Goal: Task Accomplishment & Management: Manage account settings

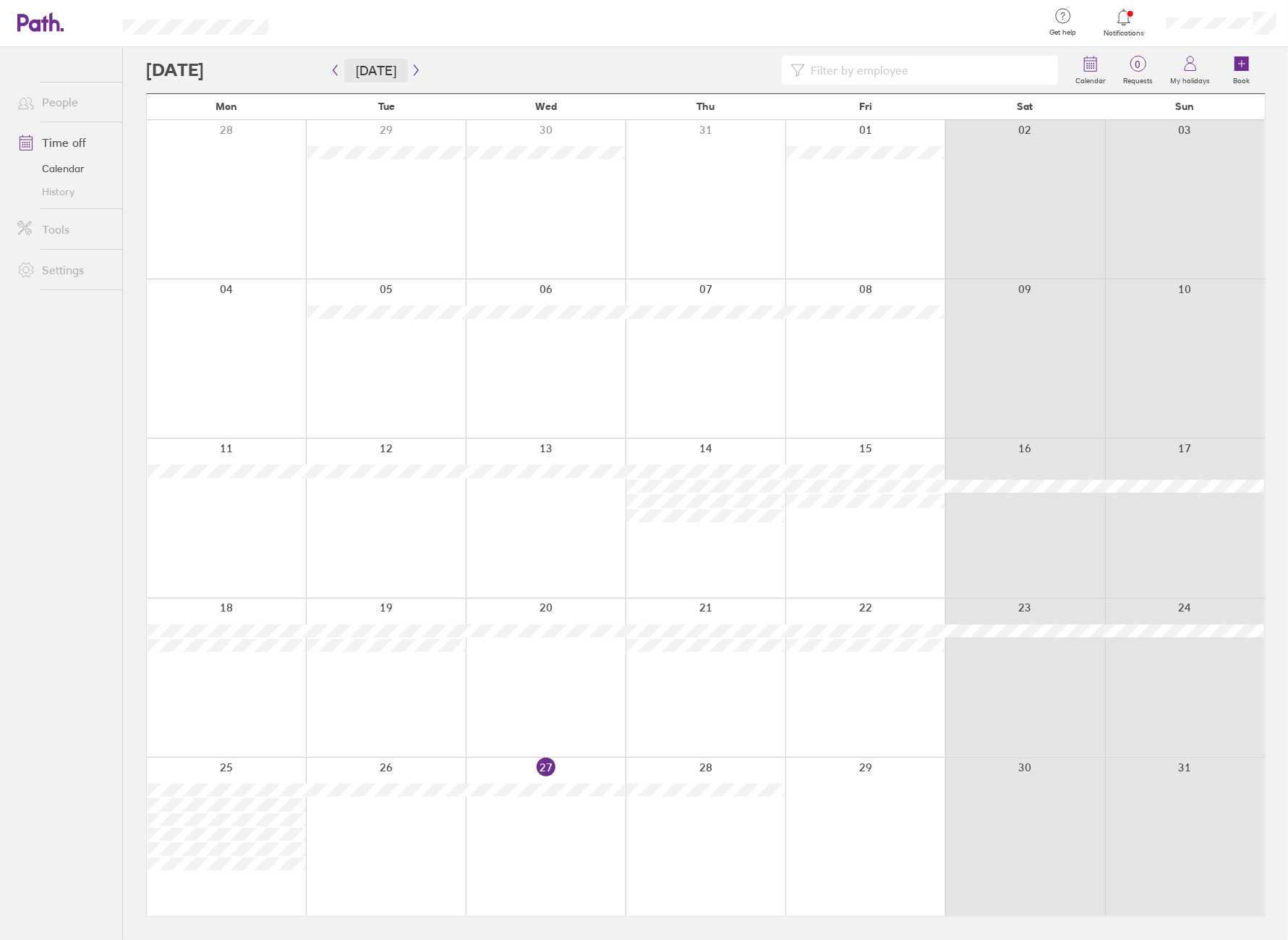
click at [372, 70] on button "[DATE]" at bounding box center [376, 70] width 63 height 24
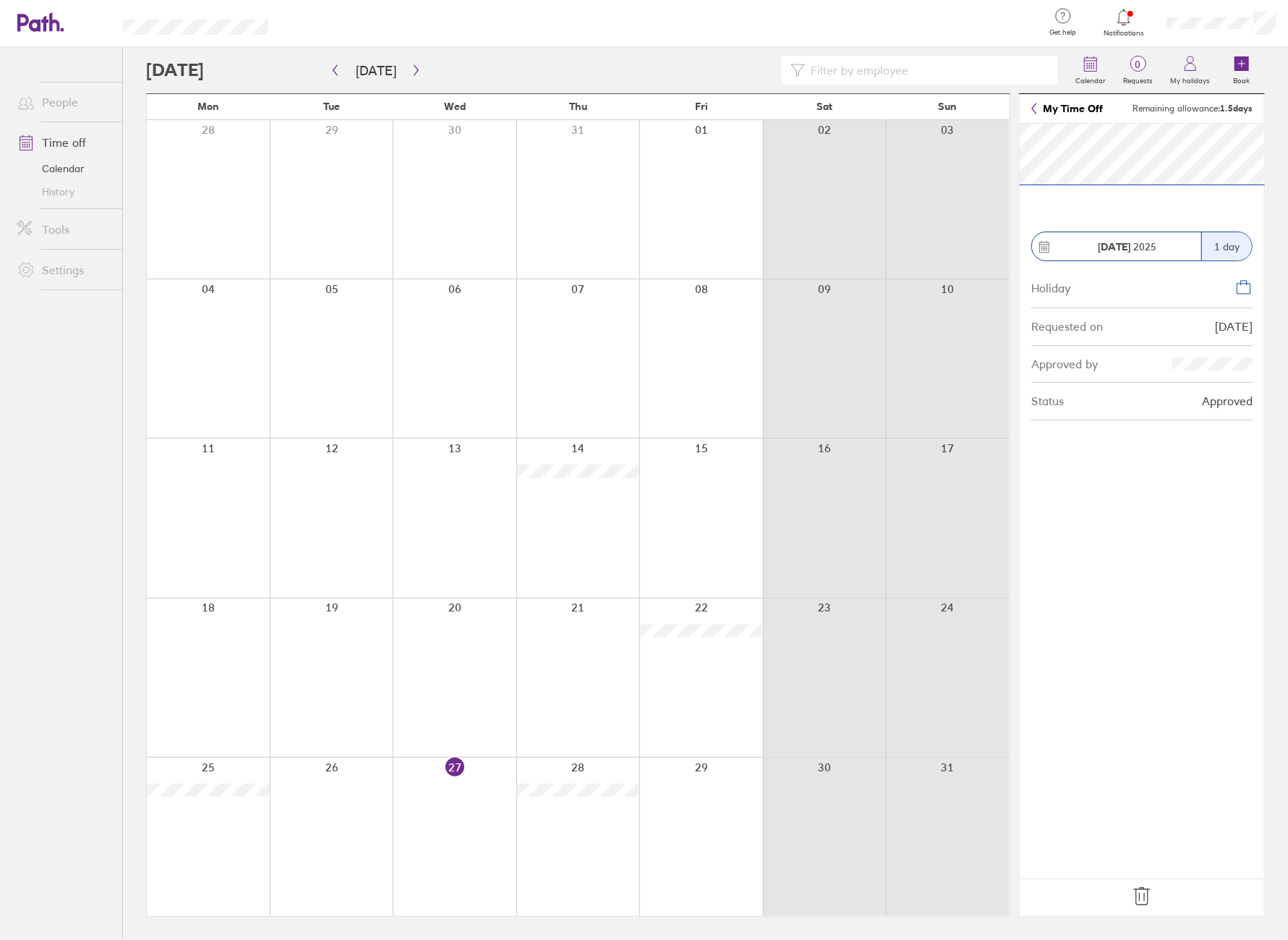
click at [1145, 905] on icon at bounding box center [1142, 896] width 23 height 23
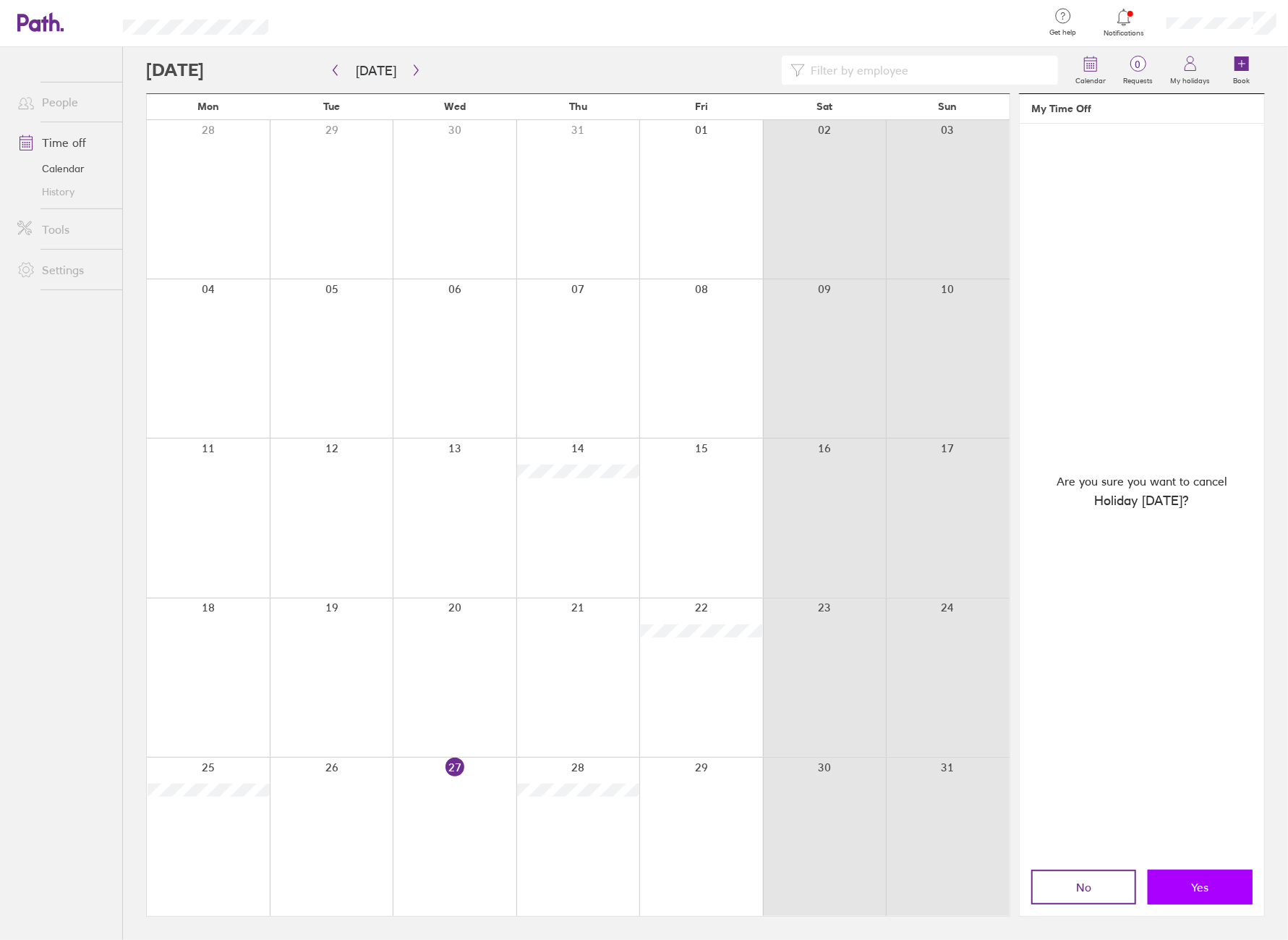
click at [1160, 893] on button "Yes" at bounding box center [1201, 887] width 105 height 34
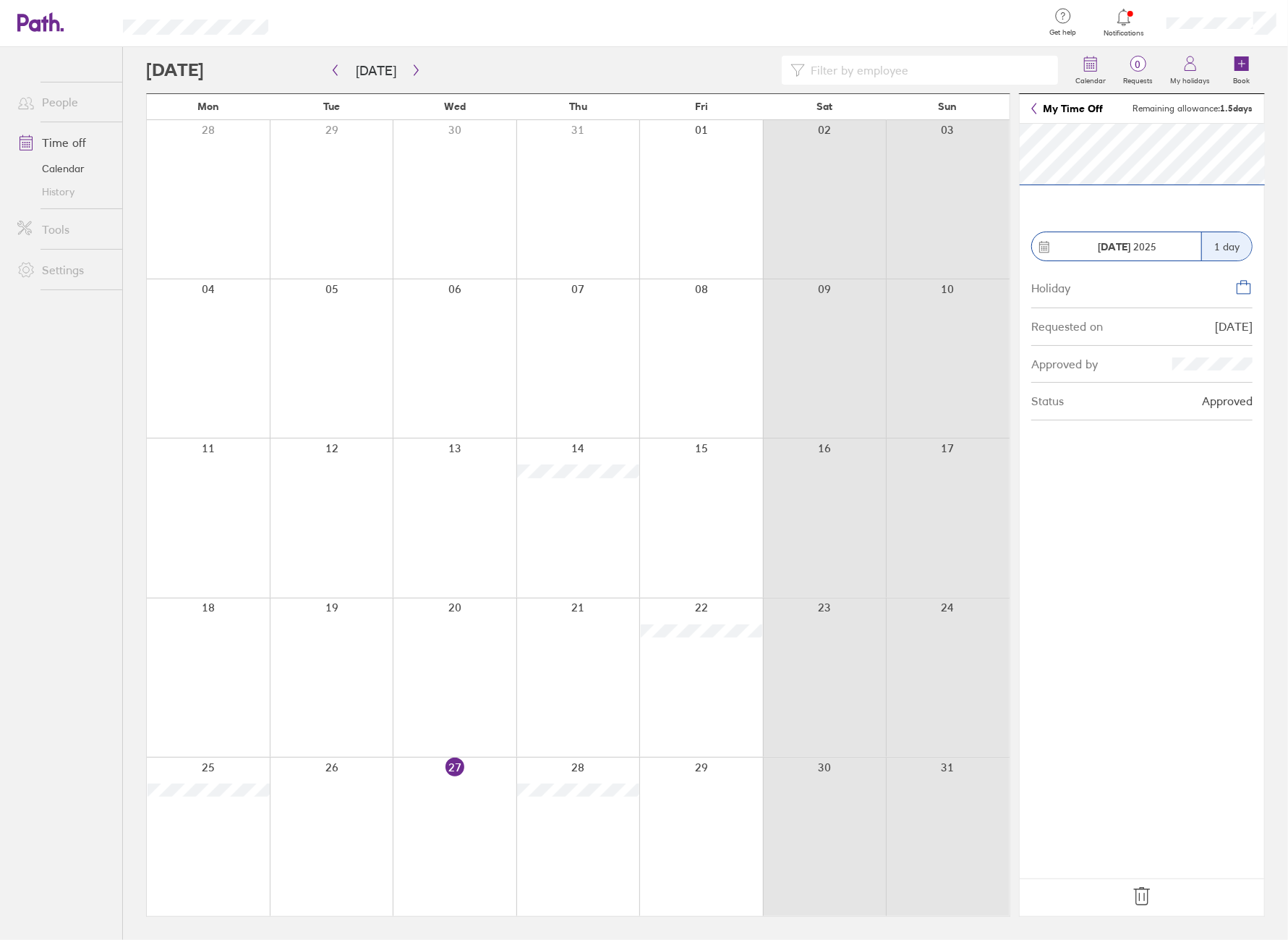
click at [1137, 892] on icon at bounding box center [1142, 896] width 23 height 23
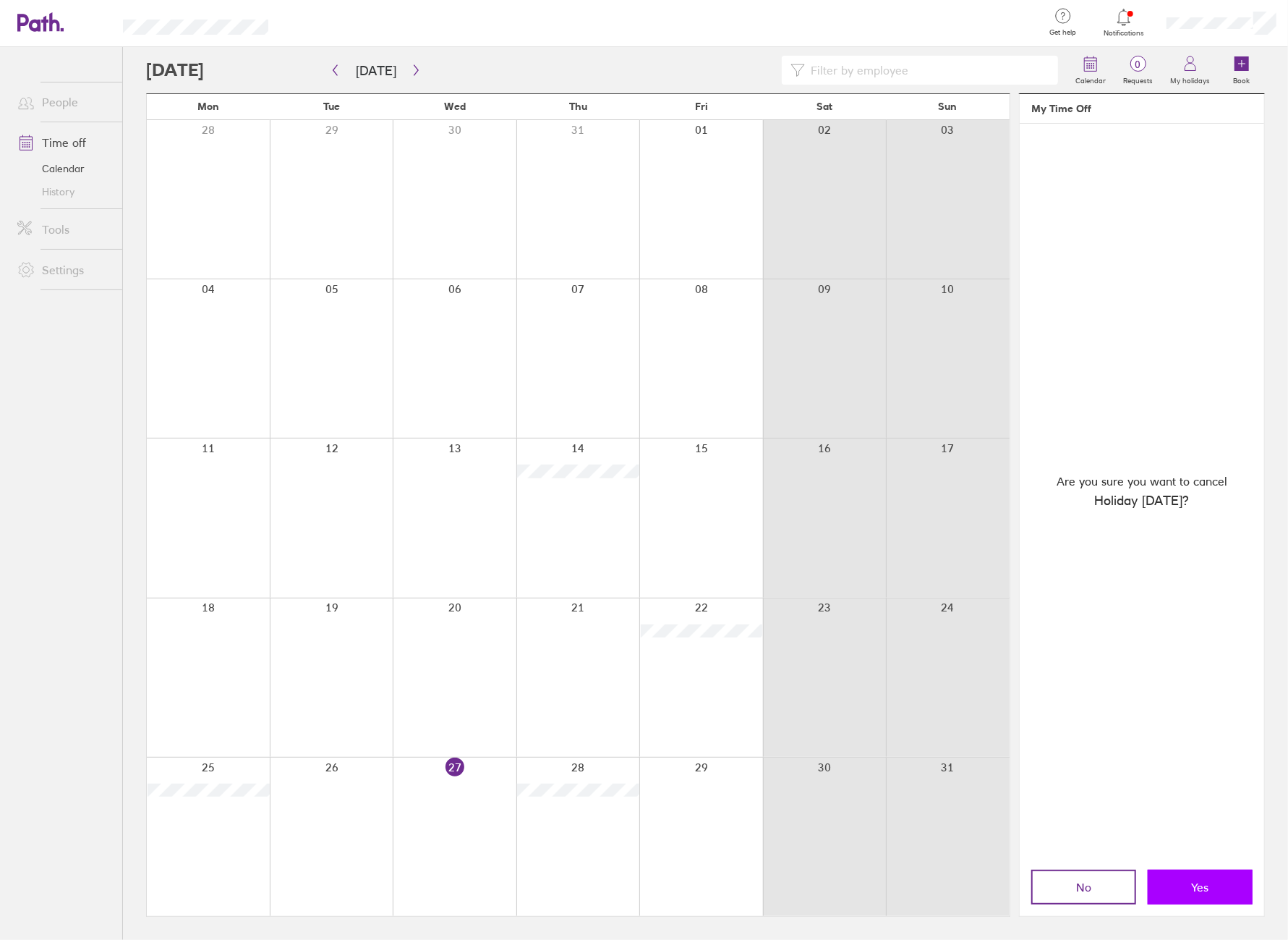
click at [1202, 886] on span "Yes" at bounding box center [1201, 887] width 17 height 13
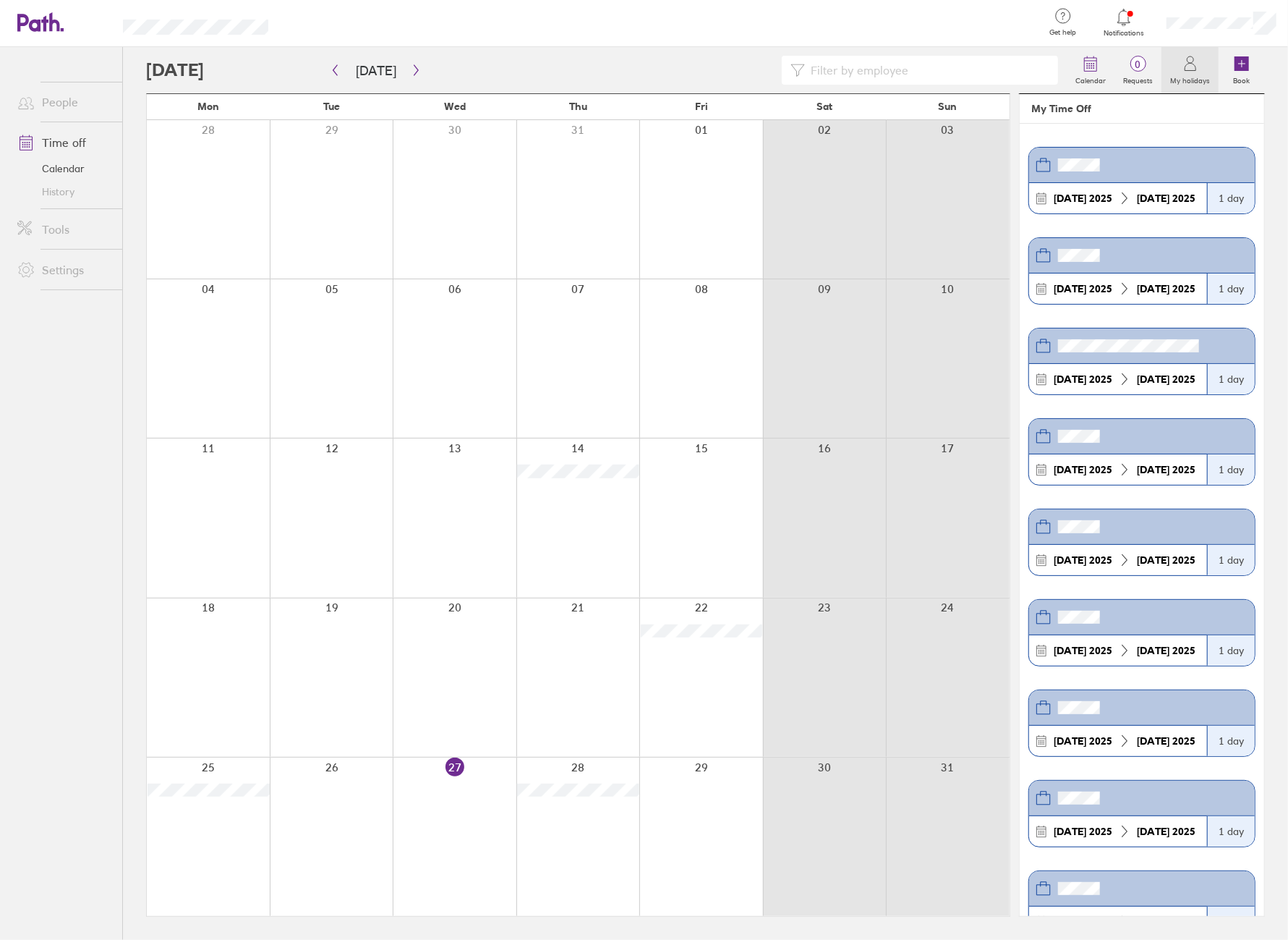
click at [581, 831] on div at bounding box center [578, 836] width 123 height 159
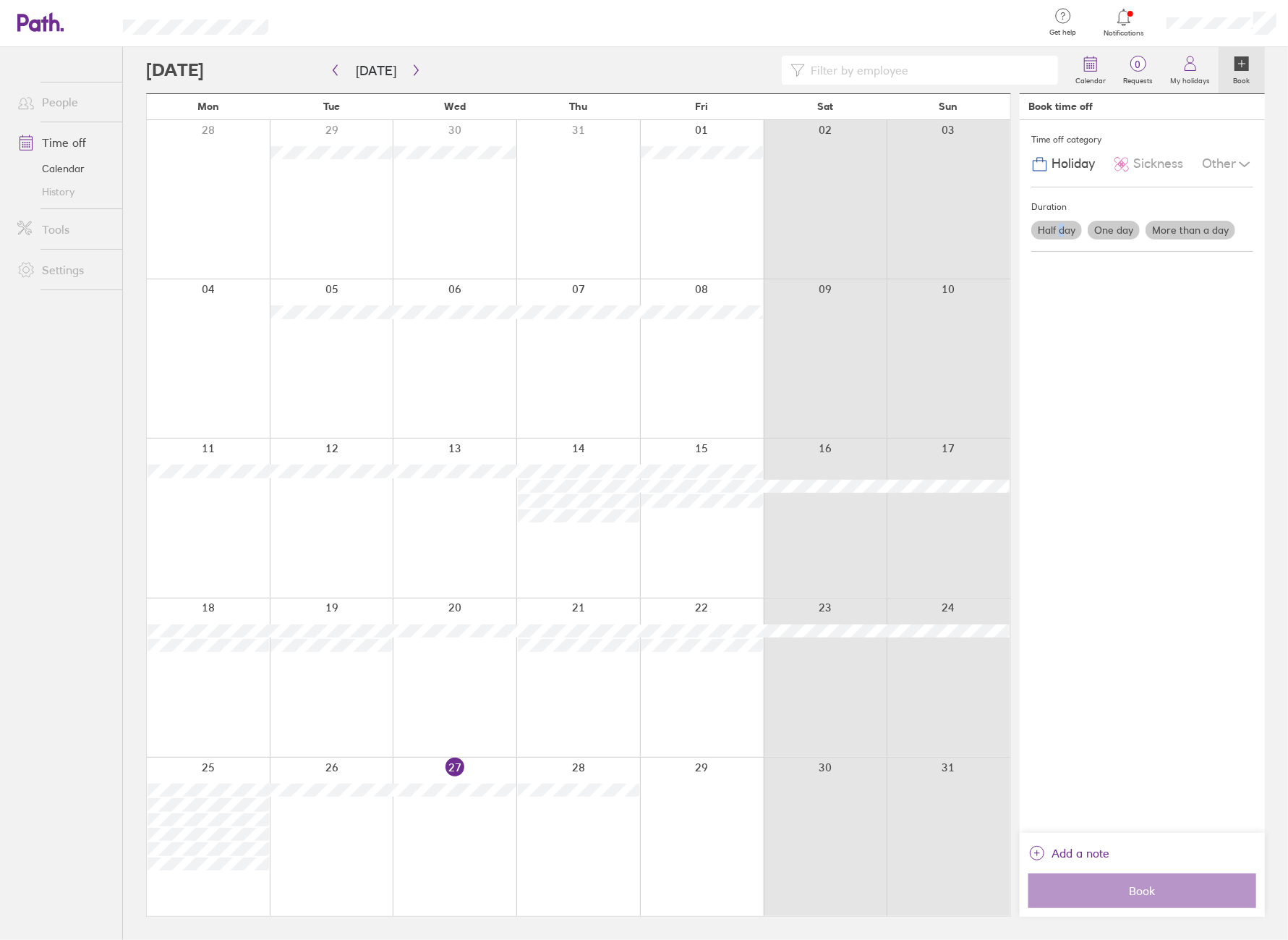
click at [1062, 225] on label "Half day" at bounding box center [1056, 230] width 51 height 19
drag, startPoint x: 1103, startPoint y: 399, endPoint x: 1076, endPoint y: 266, distance: 135.7
click at [1103, 391] on div "Time off category Holiday Sickness Other Duration Half day One day More than a …" at bounding box center [1142, 476] width 245 height 713
click at [1053, 230] on label "Half day" at bounding box center [1056, 230] width 51 height 19
click at [0, 0] on input "Half day" at bounding box center [0, 0] width 0 height 0
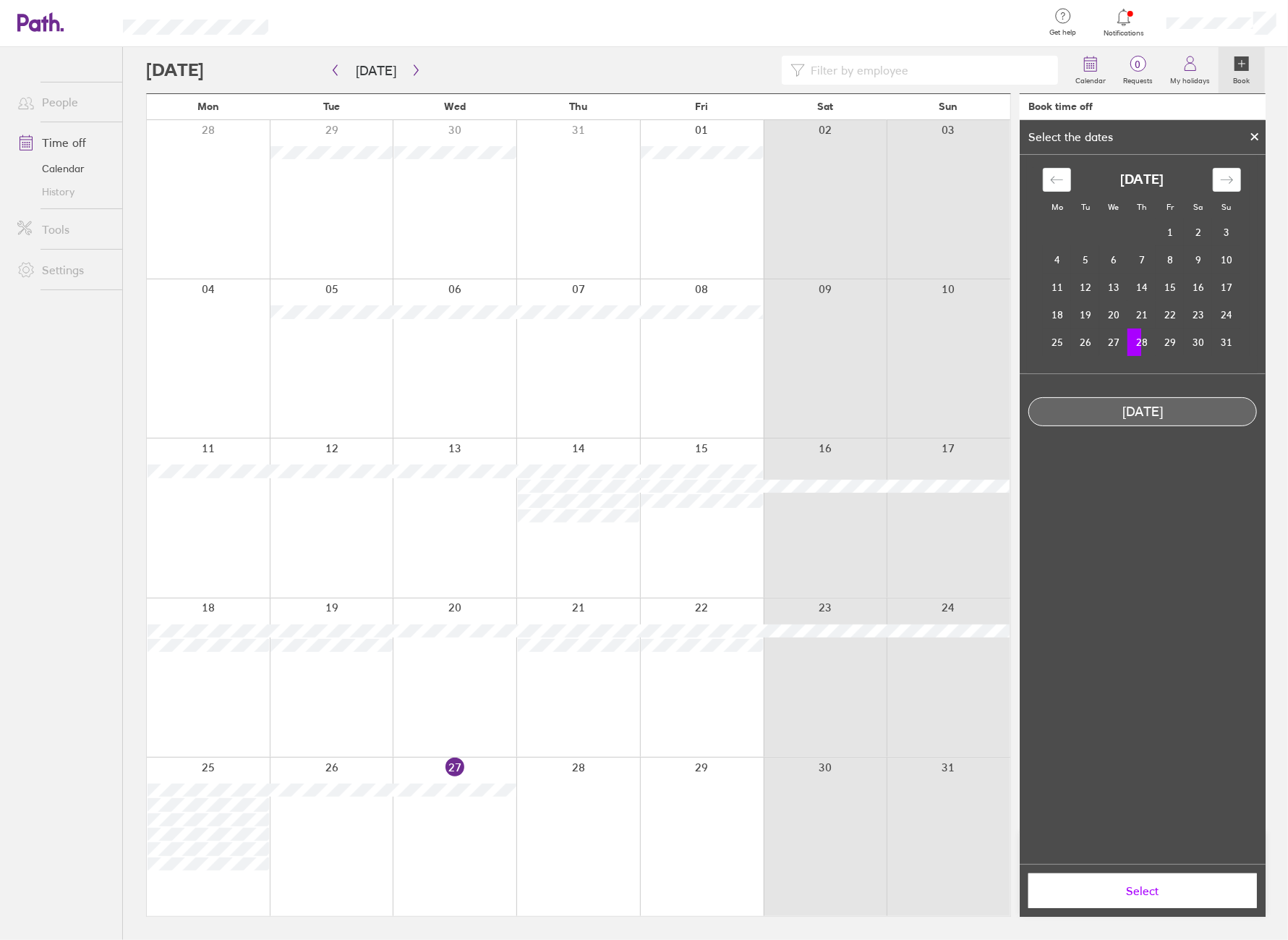
click at [1144, 345] on div "Mo Tu We Th Fr Sa Su [DATE] 1 2 3 4 5 6 7 8 9 10 11 12 13 14 15 16 17 18 19 20 …" at bounding box center [1142, 509] width 246 height 709
click at [1147, 887] on span "Select" at bounding box center [1142, 890] width 208 height 13
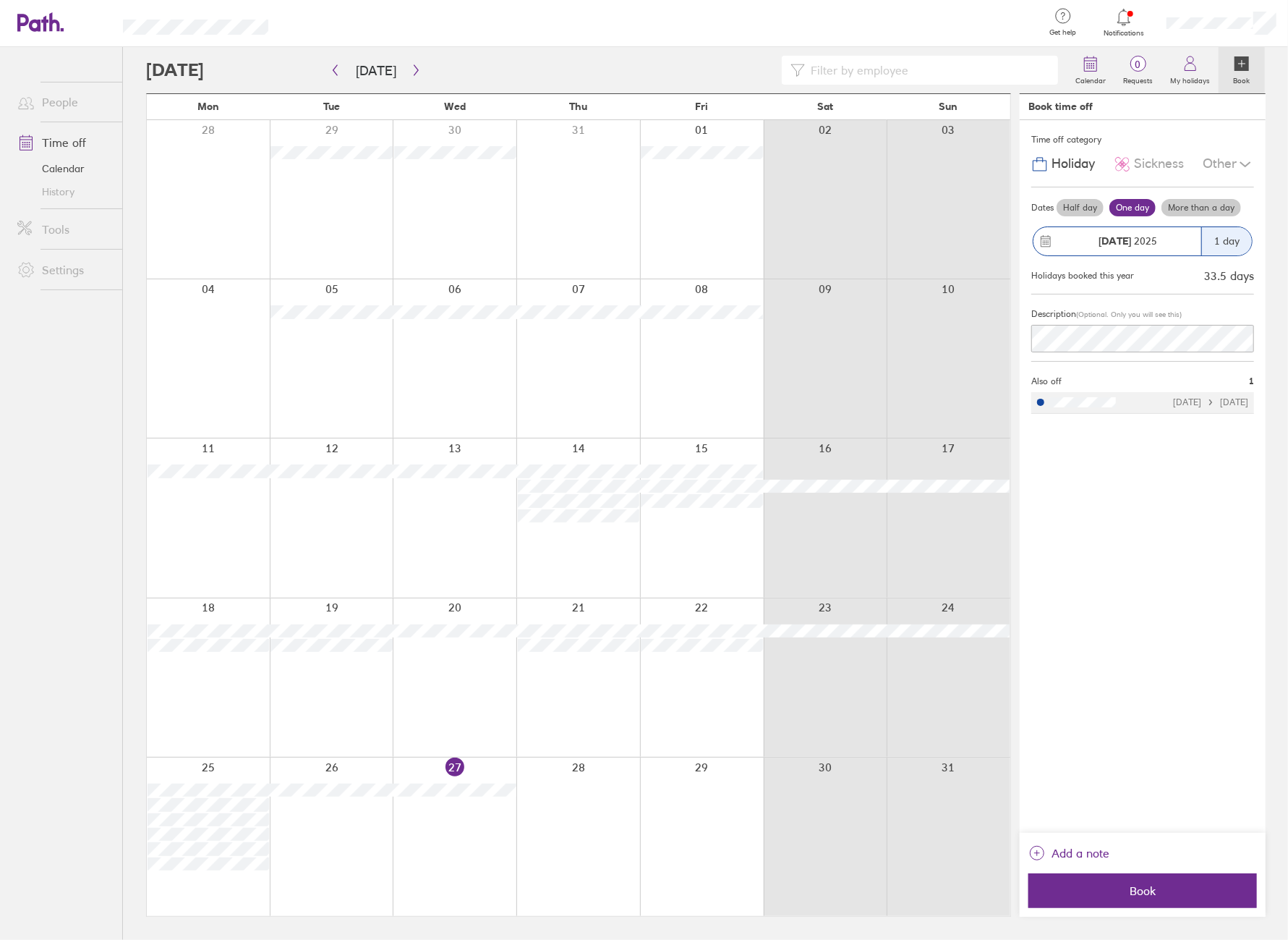
click at [1087, 206] on label "Half day" at bounding box center [1080, 208] width 47 height 17
click at [0, 0] on input "Half day" at bounding box center [0, 0] width 0 height 0
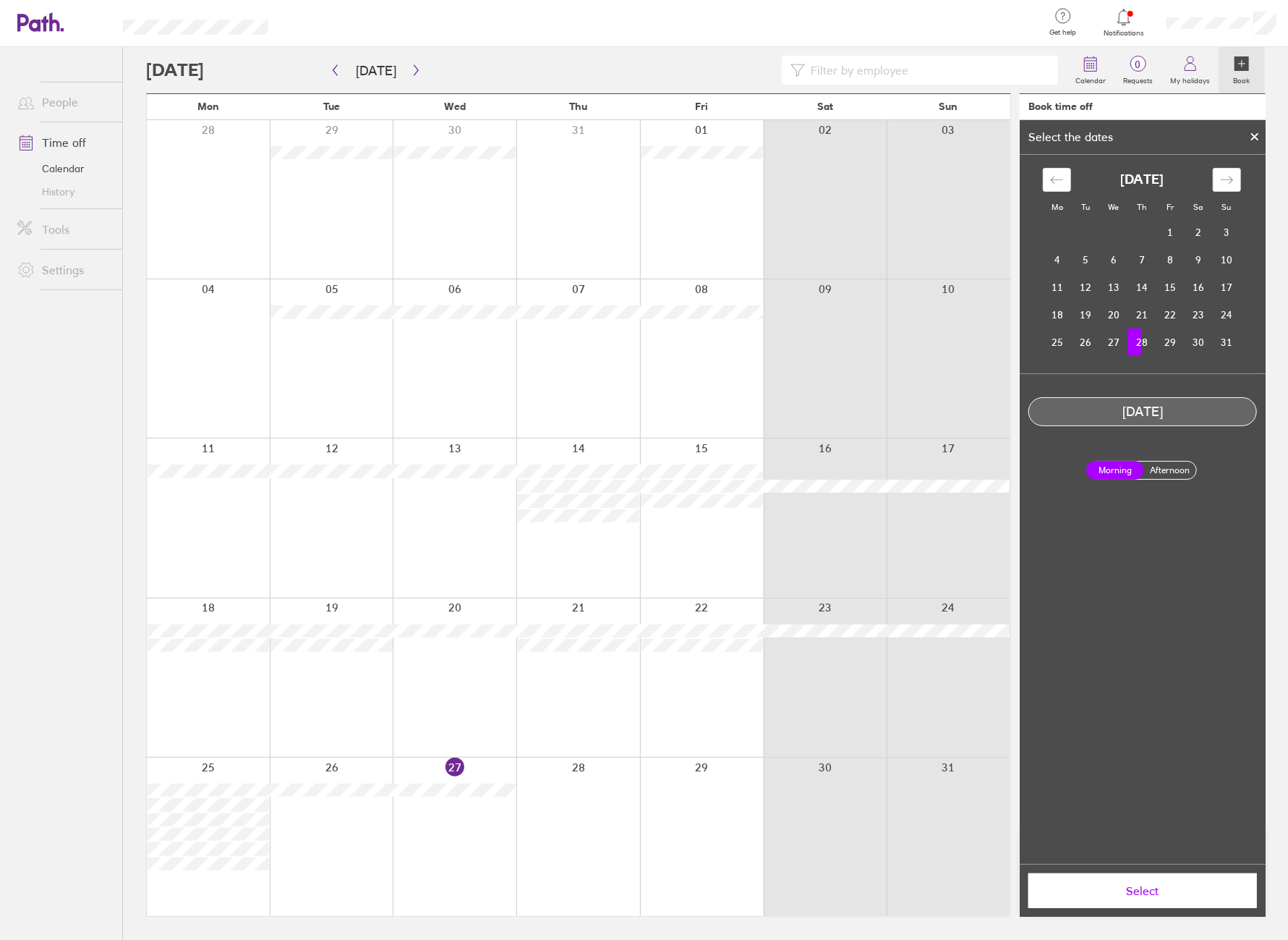
click at [1163, 891] on span "Select" at bounding box center [1142, 890] width 208 height 13
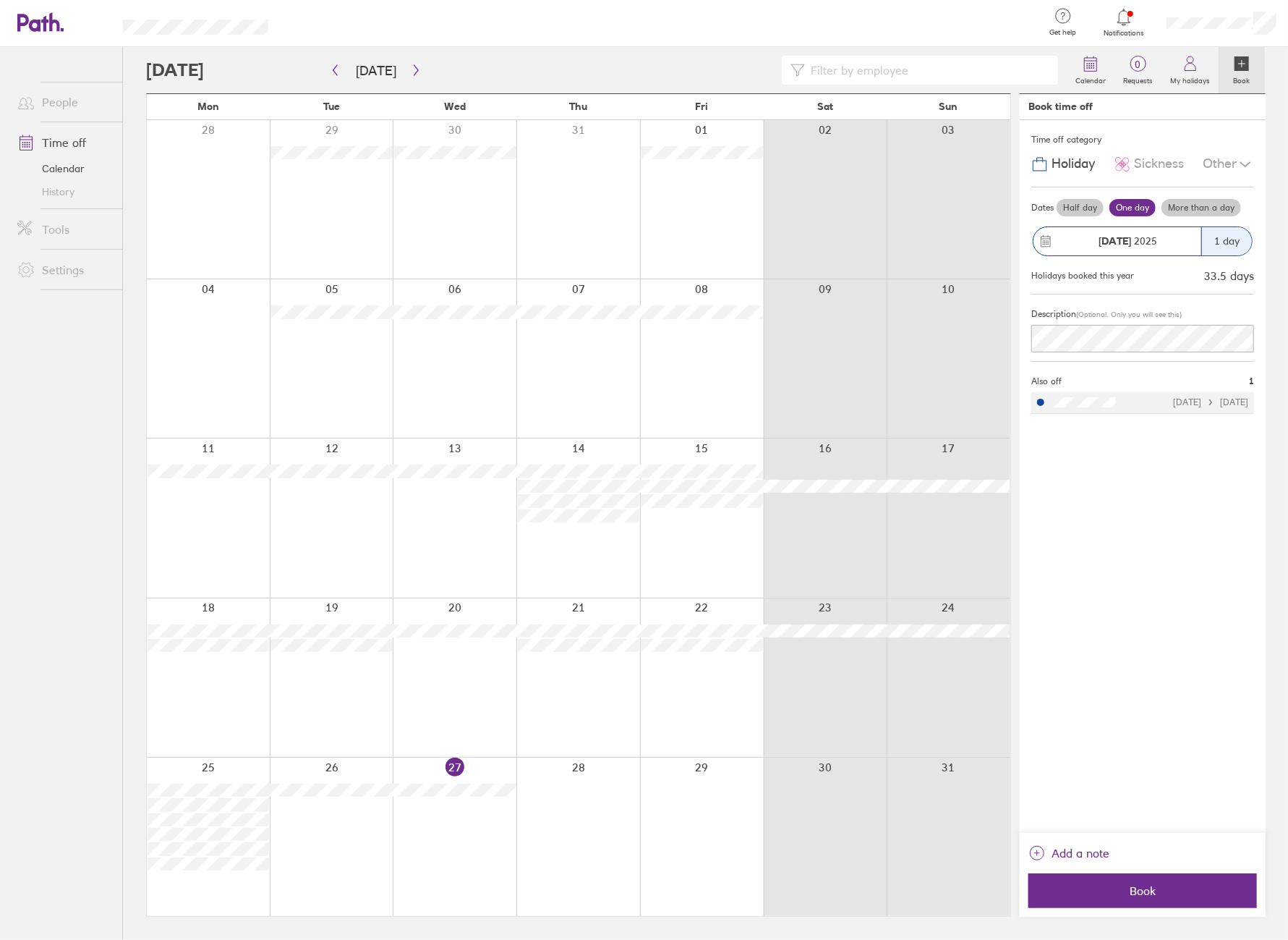
click at [608, 826] on div at bounding box center [578, 836] width 123 height 159
click at [1214, 889] on span "Book" at bounding box center [1142, 890] width 208 height 13
